Goal: Information Seeking & Learning: Learn about a topic

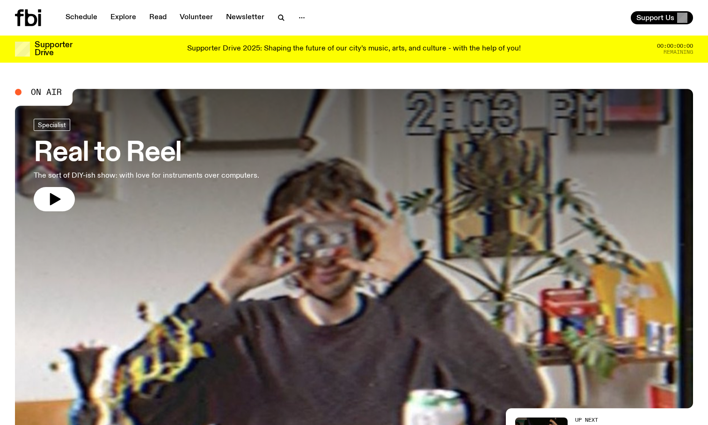
click at [35, 15] on icon at bounding box center [28, 17] width 26 height 17
click at [34, 20] on icon at bounding box center [28, 17] width 26 height 17
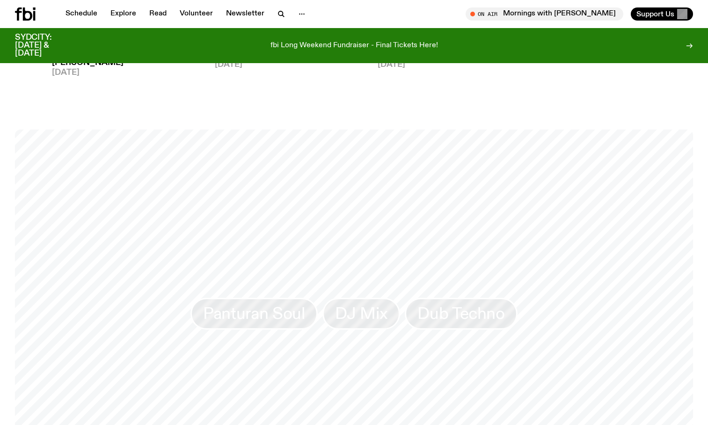
scroll to position [804, 0]
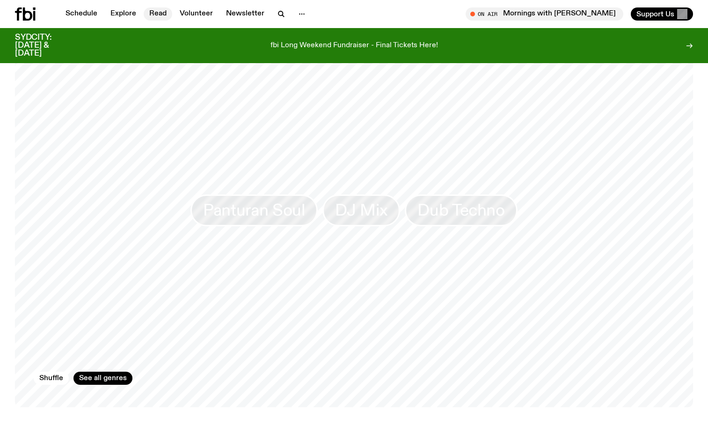
click at [157, 12] on link "Read" at bounding box center [158, 13] width 29 height 13
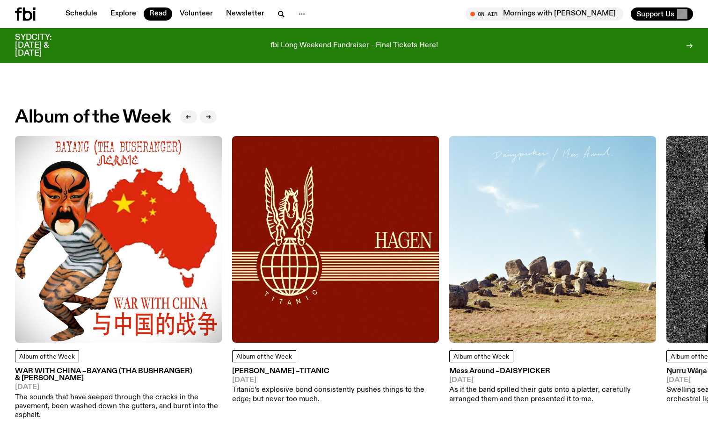
scroll to position [392, 0]
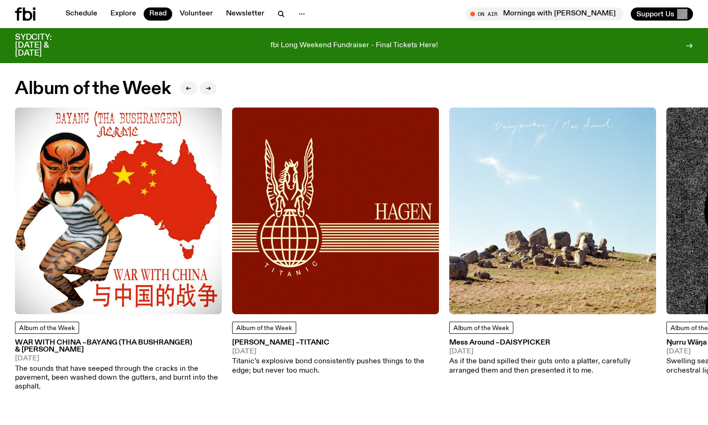
click at [113, 293] on img at bounding box center [118, 211] width 207 height 207
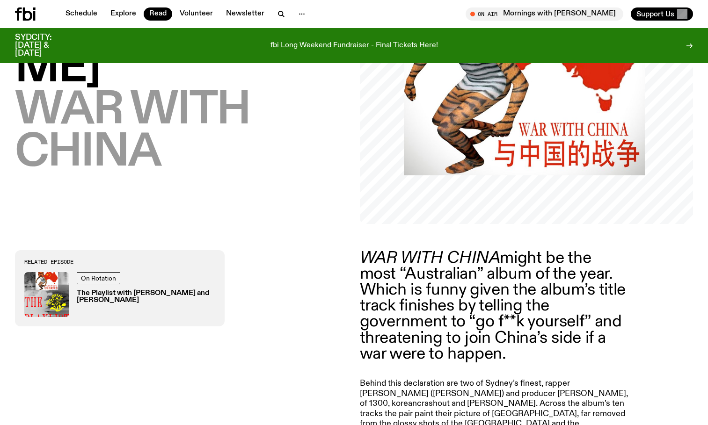
scroll to position [200, 0]
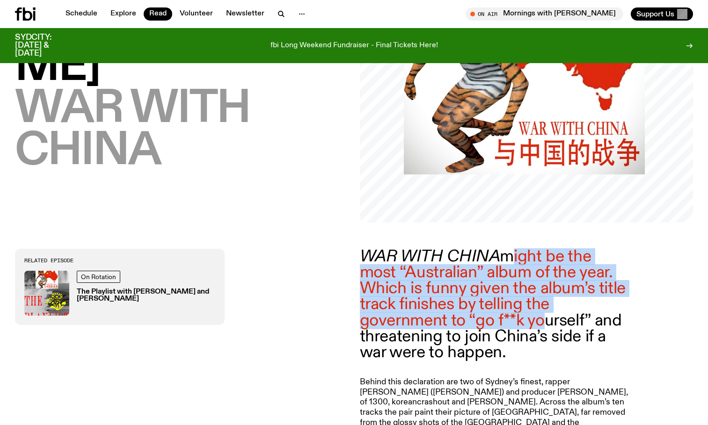
drag, startPoint x: 505, startPoint y: 256, endPoint x: 542, endPoint y: 322, distance: 76.0
click at [542, 322] on p "WAR WITH CHINA might be the most “Australian” album of the year. Which is funny…" at bounding box center [494, 305] width 269 height 112
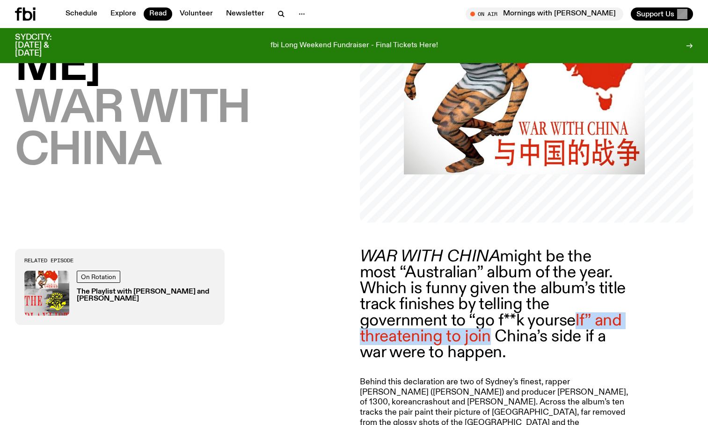
drag, startPoint x: 569, startPoint y: 321, endPoint x: 483, endPoint y: 338, distance: 88.2
click at [483, 338] on p "WAR WITH CHINA might be the most “Australian” album of the year. Which is funny…" at bounding box center [494, 305] width 269 height 112
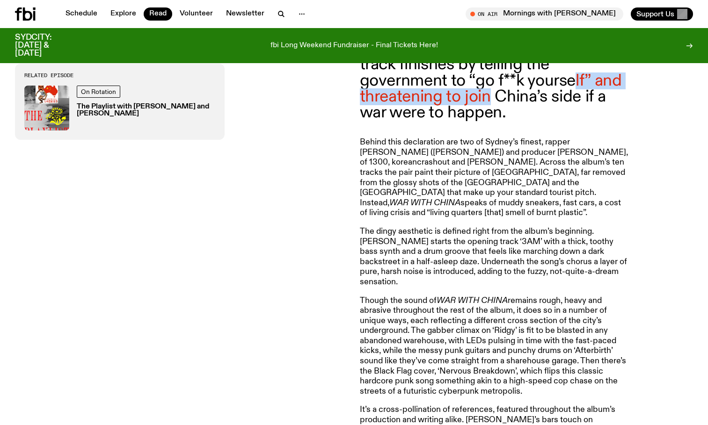
scroll to position [439, 0]
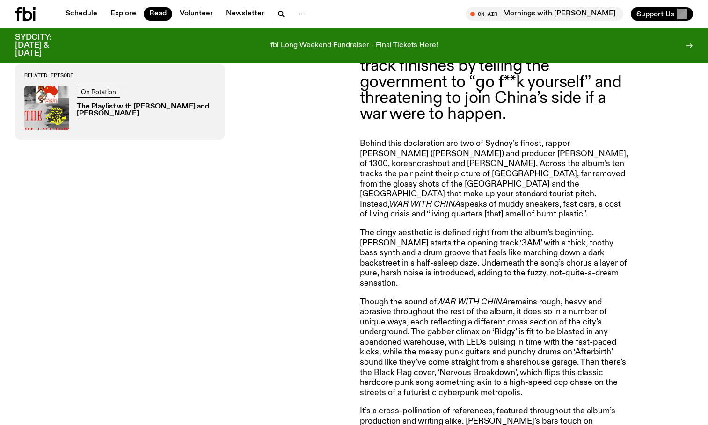
click at [501, 153] on p "Behind this declaration are two of Sydney’s finest, rapper BAYANG (tha Bushrang…" at bounding box center [494, 179] width 269 height 81
drag, startPoint x: 381, startPoint y: 163, endPoint x: 493, endPoint y: 163, distance: 112.2
click at [493, 163] on p "Behind this declaration are two of Sydney’s finest, rapper BAYANG (tha Bushrang…" at bounding box center [494, 179] width 269 height 81
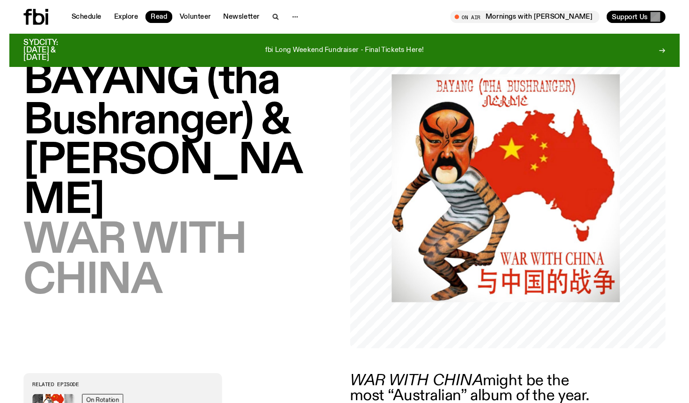
scroll to position [0, 0]
